Goal: Obtain resource: Obtain resource

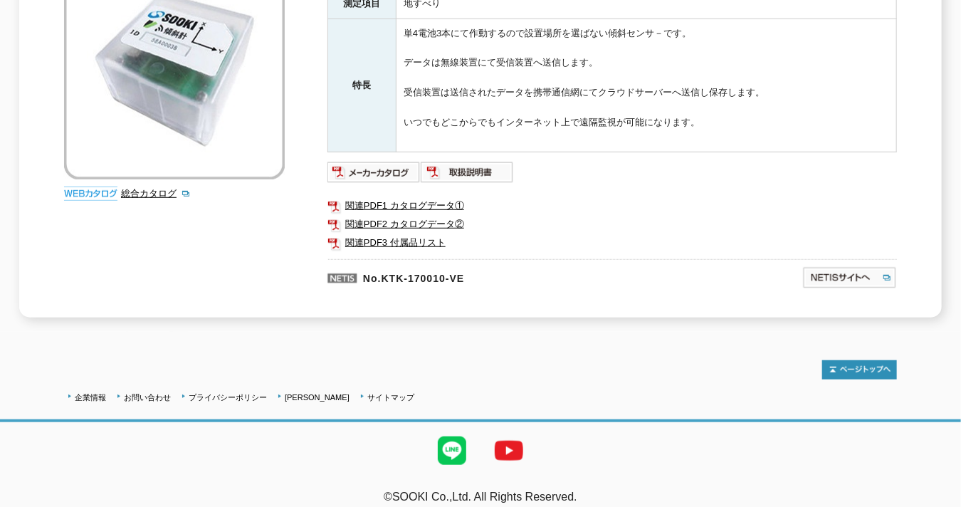
scroll to position [337, 0]
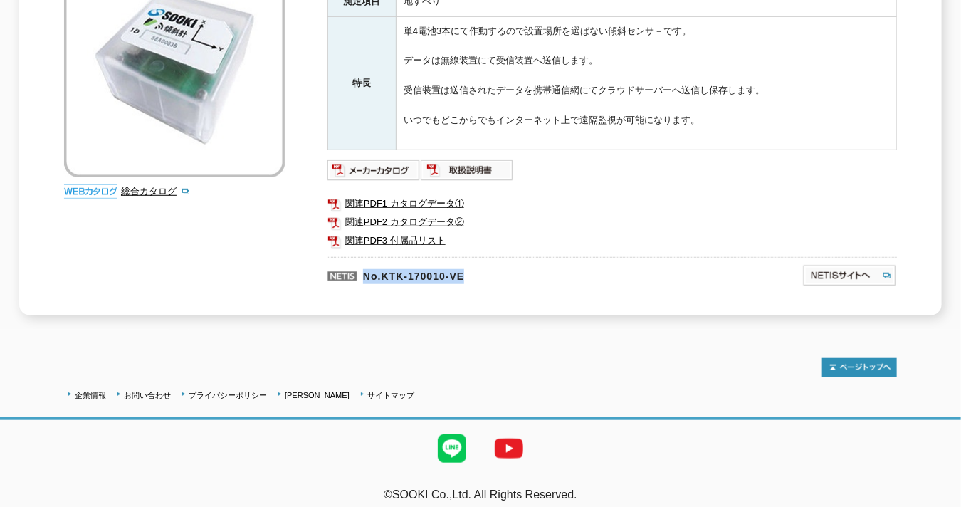
drag, startPoint x: 364, startPoint y: 266, endPoint x: 477, endPoint y: 265, distance: 112.5
click at [477, 265] on p "No.KTK-170010-VE" at bounding box center [495, 274] width 337 height 34
drag, startPoint x: 477, startPoint y: 265, endPoint x: 465, endPoint y: 265, distance: 11.4
copy p "No.KTK-170010-VE"
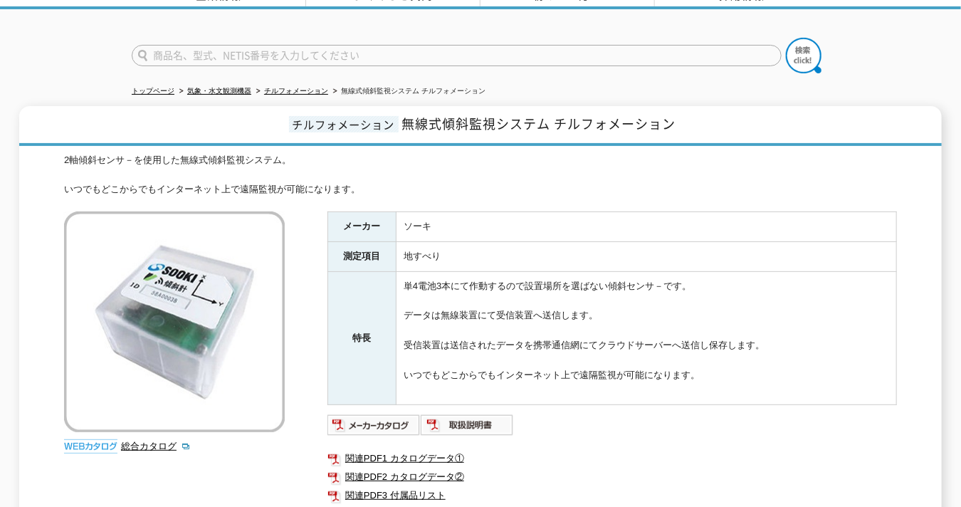
scroll to position [91, 0]
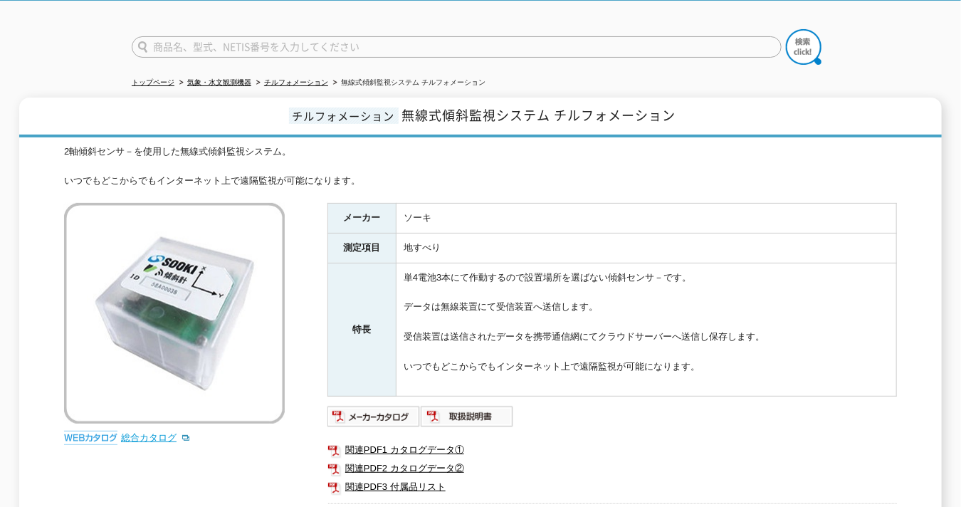
click at [157, 432] on link "総合カタログ" at bounding box center [156, 437] width 70 height 11
